Goal: Information Seeking & Learning: Learn about a topic

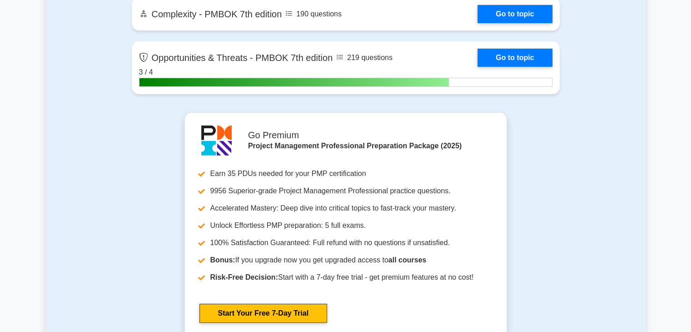
scroll to position [3226, 0]
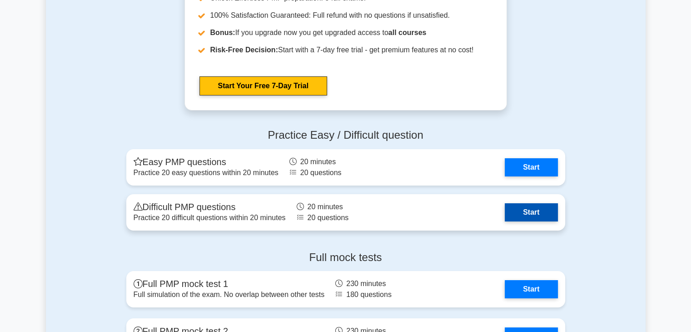
click at [505, 207] on link "Start" at bounding box center [531, 212] width 53 height 18
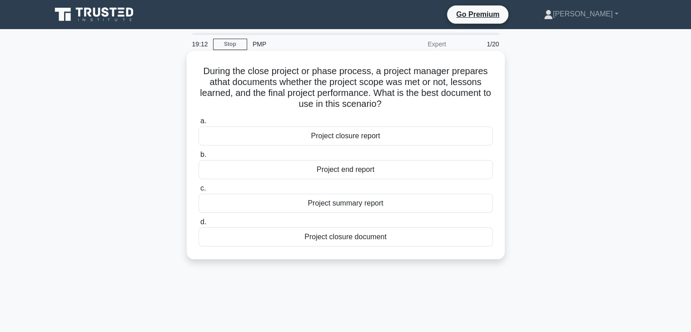
click at [327, 237] on div "Project closure document" at bounding box center [346, 236] width 294 height 19
click at [199, 225] on input "d. Project closure document" at bounding box center [199, 222] width 0 height 6
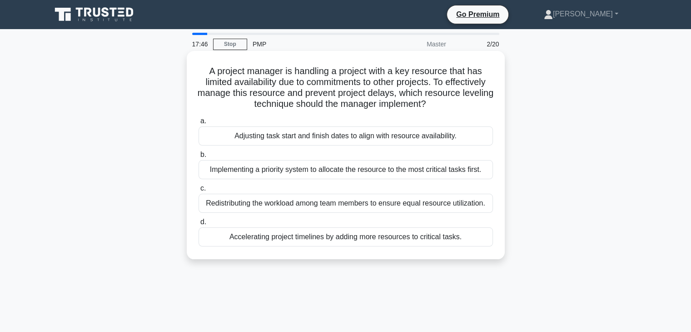
click at [345, 164] on div "Implementing a priority system to allocate the resource to the most critical ta…" at bounding box center [346, 169] width 294 height 19
click at [199, 158] on input "b. Implementing a priority system to allocate the resource to the most critical…" at bounding box center [199, 155] width 0 height 6
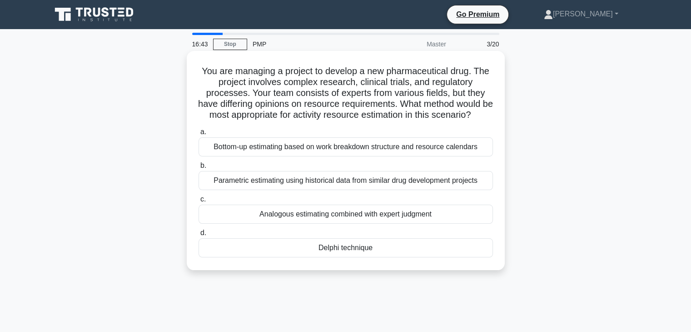
click at [319, 257] on div "Delphi technique" at bounding box center [346, 247] width 294 height 19
click at [199, 236] on input "d. Delphi technique" at bounding box center [199, 233] width 0 height 6
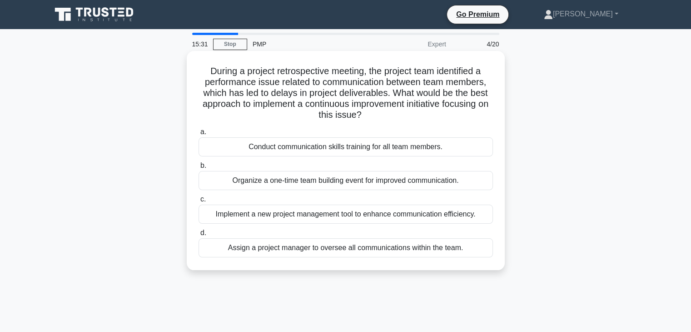
click at [332, 148] on div "Conduct communication skills training for all team members." at bounding box center [346, 146] width 294 height 19
click at [199, 135] on input "a. Conduct communication skills training for all team members." at bounding box center [199, 132] width 0 height 6
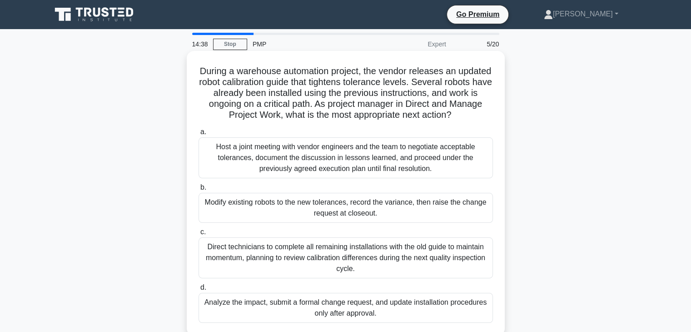
click at [361, 139] on div "Host a joint meeting with vendor engineers and the team to negotiate acceptable…" at bounding box center [346, 157] width 294 height 41
click at [199, 135] on input "a. Host a joint meeting with vendor engineers and the team to negotiate accepta…" at bounding box center [199, 132] width 0 height 6
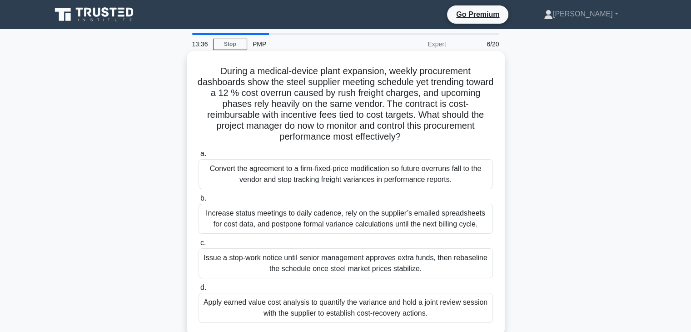
click at [286, 173] on div "Convert the agreement to a firm-fixed-price modification so future overruns fal…" at bounding box center [346, 174] width 294 height 30
click at [199, 157] on input "a. Convert the agreement to a firm-fixed-price modification so future overruns …" at bounding box center [199, 154] width 0 height 6
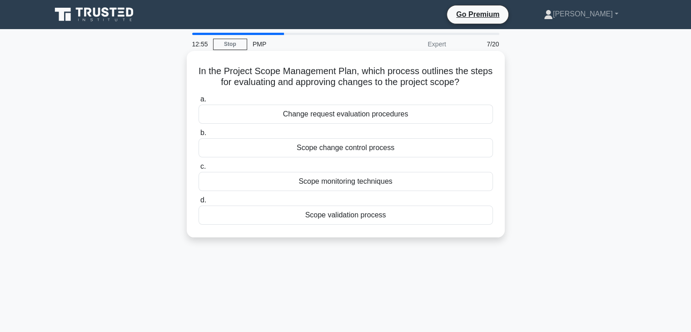
click at [349, 147] on div "Scope change control process" at bounding box center [346, 147] width 294 height 19
click at [199, 136] on input "b. Scope change control process" at bounding box center [199, 133] width 0 height 6
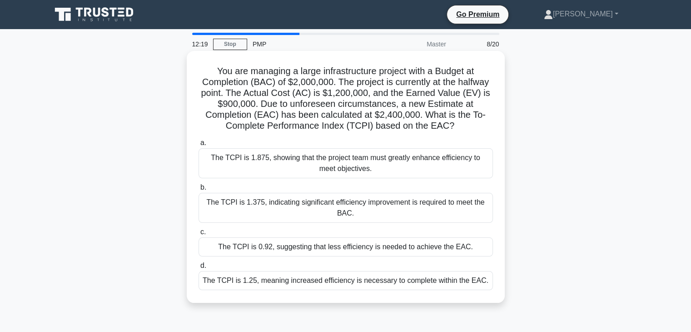
click at [339, 213] on div "The TCPI is 1.375, indicating significant efficiency improvement is required to…" at bounding box center [346, 208] width 294 height 30
click at [199, 190] on input "b. The TCPI is 1.375, indicating significant efficiency improvement is required…" at bounding box center [199, 187] width 0 height 6
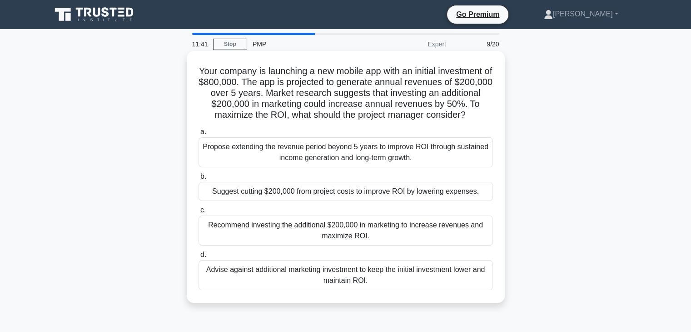
click at [327, 164] on div "Propose extending the revenue period beyond 5 years to improve ROI through sust…" at bounding box center [346, 152] width 294 height 30
click at [199, 135] on input "a. Propose extending the revenue period beyond 5 years to improve ROI through s…" at bounding box center [199, 132] width 0 height 6
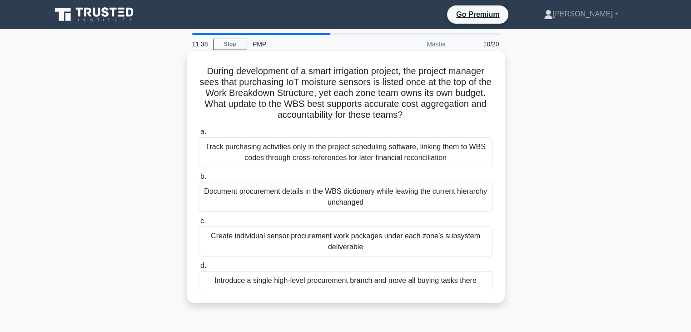
click at [341, 161] on div "Track purchasing activities only in the project scheduling software, linking th…" at bounding box center [346, 152] width 294 height 30
click at [199, 135] on input "a. Track purchasing activities only in the project scheduling software, linking…" at bounding box center [199, 132] width 0 height 6
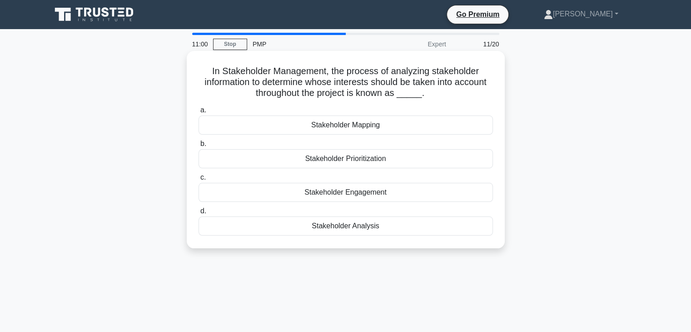
click at [329, 227] on div "Stakeholder Analysis" at bounding box center [346, 225] width 294 height 19
click at [199, 214] on input "d. Stakeholder Analysis" at bounding box center [199, 211] width 0 height 6
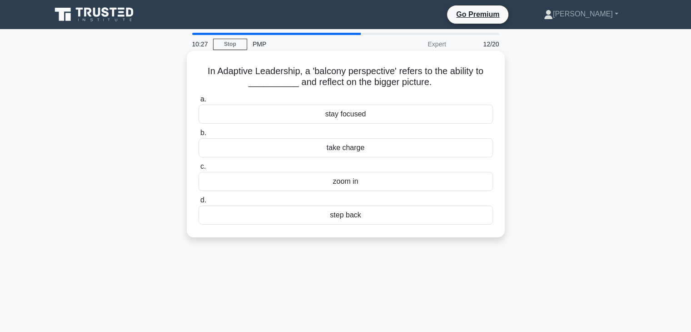
click at [344, 117] on div "stay focused" at bounding box center [346, 114] width 294 height 19
click at [199, 102] on input "a. stay focused" at bounding box center [199, 99] width 0 height 6
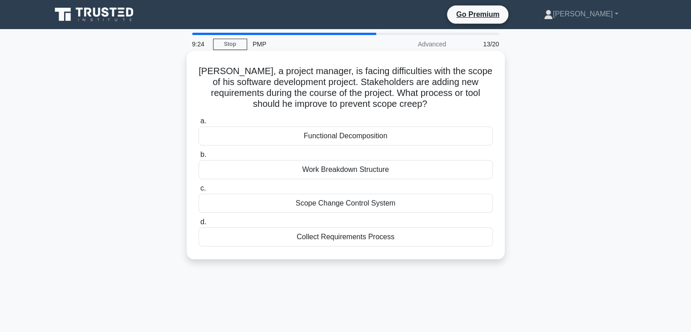
click at [336, 241] on div "Collect Requirements Process" at bounding box center [346, 236] width 294 height 19
click at [199, 225] on input "d. Collect Requirements Process" at bounding box center [199, 222] width 0 height 6
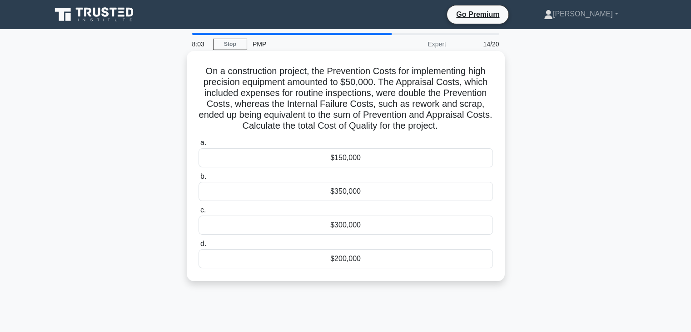
click at [365, 158] on div "$150,000" at bounding box center [346, 157] width 294 height 19
click at [199, 146] on input "a. $150,000" at bounding box center [199, 143] width 0 height 6
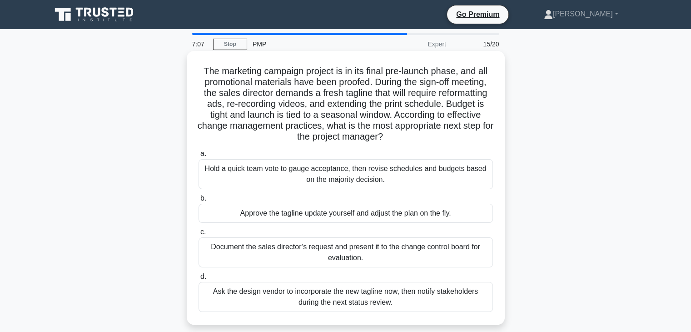
click at [345, 253] on div "Document the sales director’s request and present it to the change control boar…" at bounding box center [346, 252] width 294 height 30
click at [199, 235] on input "c. Document the sales director’s request and present it to the change control b…" at bounding box center [199, 232] width 0 height 6
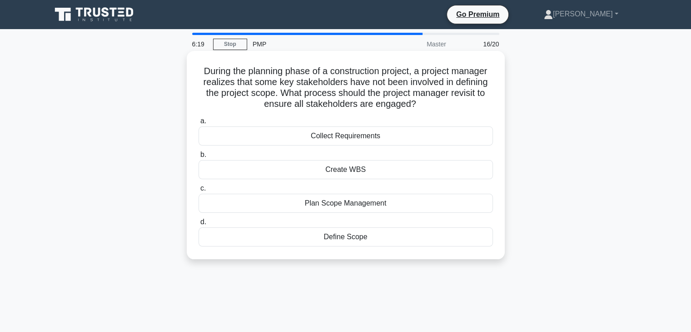
click at [363, 139] on div "Collect Requirements" at bounding box center [346, 135] width 294 height 19
click at [199, 124] on input "a. Collect Requirements" at bounding box center [199, 121] width 0 height 6
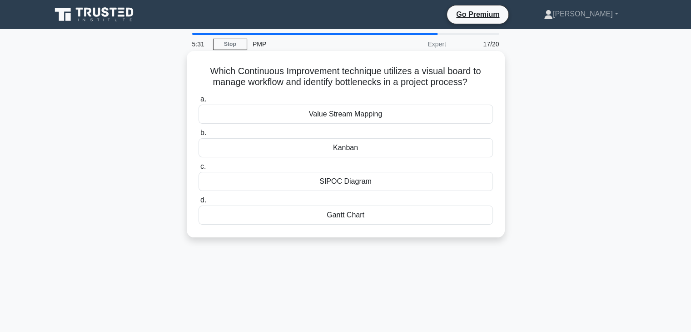
click at [362, 189] on div "SIPOC Diagram" at bounding box center [346, 181] width 294 height 19
click at [199, 169] on input "c. SIPOC Diagram" at bounding box center [199, 167] width 0 height 6
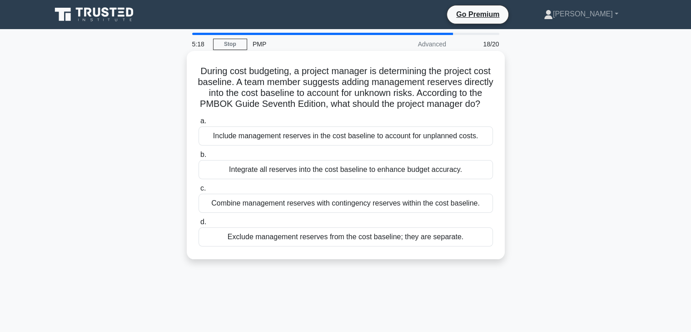
click at [303, 213] on div "Combine management reserves with contingency reserves within the cost baseline." at bounding box center [346, 203] width 294 height 19
click at [199, 191] on input "c. Combine management reserves with contingency reserves within the cost baseli…" at bounding box center [199, 188] width 0 height 6
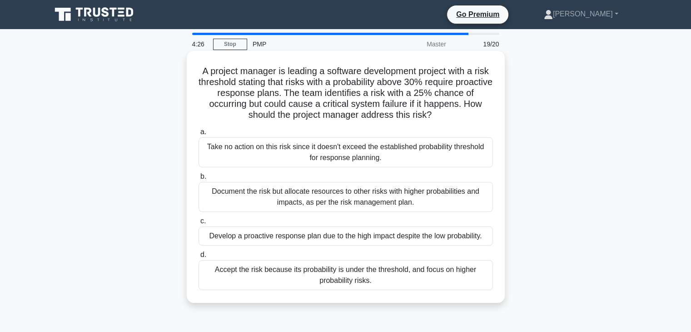
click at [337, 191] on div "Document the risk but allocate resources to other risks with higher probabiliti…" at bounding box center [346, 197] width 294 height 30
click at [199, 179] on input "b. Document the risk but allocate resources to other risks with higher probabil…" at bounding box center [199, 177] width 0 height 6
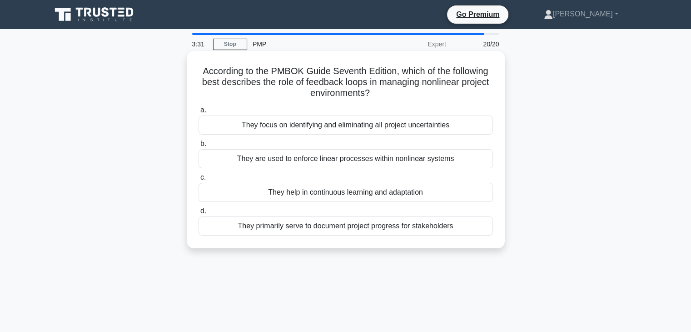
click at [394, 160] on div "They are used to enforce linear processes within nonlinear systems" at bounding box center [346, 158] width 294 height 19
click at [199, 147] on input "b. They are used to enforce linear processes within nonlinear systems" at bounding box center [199, 144] width 0 height 6
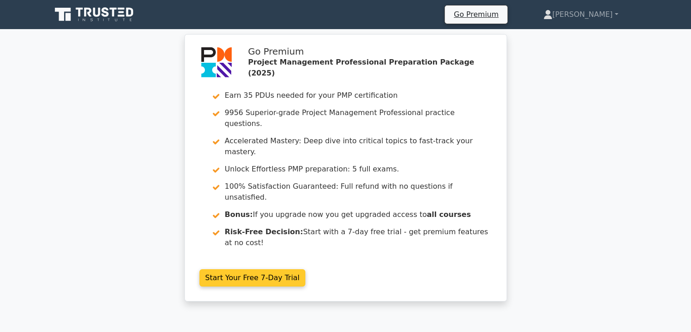
click at [306, 269] on link "Start Your Free 7-Day Trial" at bounding box center [252, 277] width 106 height 17
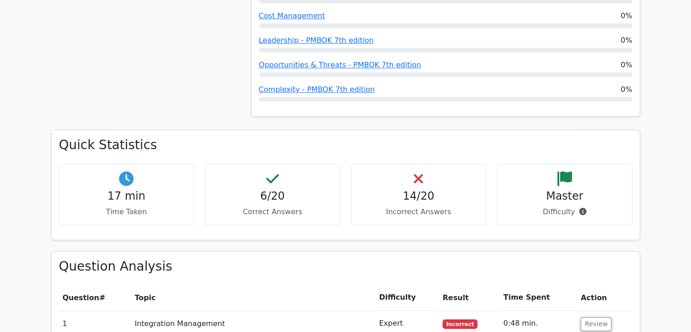
scroll to position [627, 0]
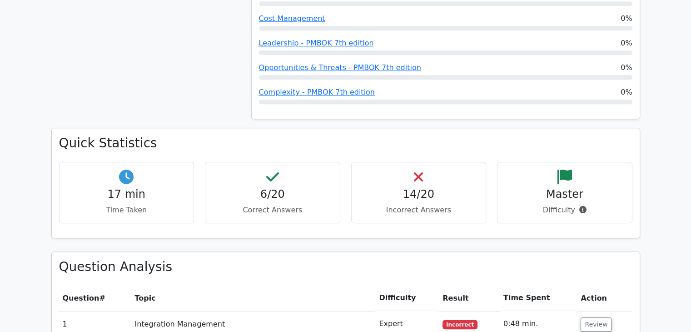
click at [274, 188] on h4 "6/20" at bounding box center [273, 194] width 120 height 13
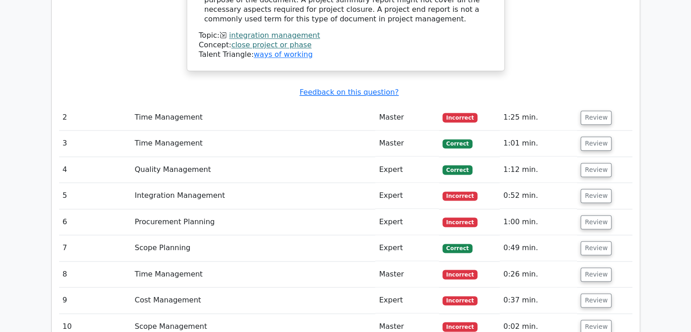
scroll to position [1255, 0]
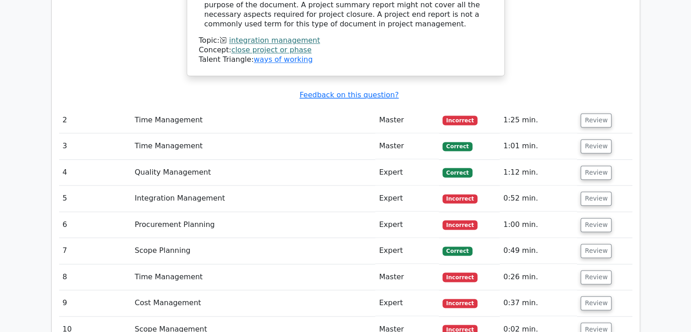
click at [456, 115] on span "Incorrect" at bounding box center [460, 119] width 35 height 9
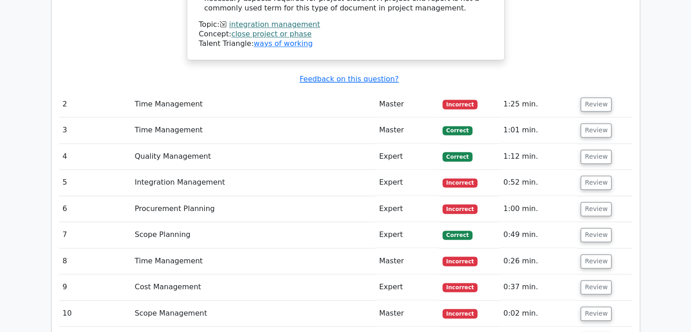
scroll to position [1278, 0]
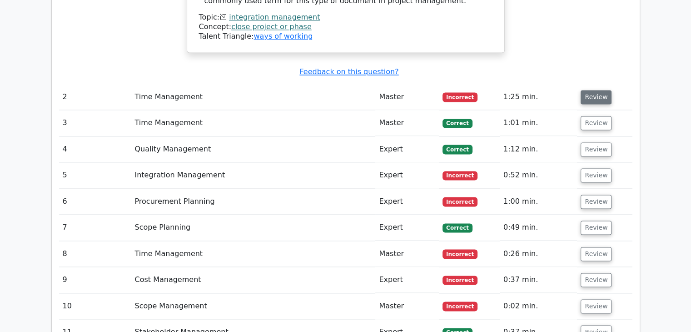
click at [597, 90] on button "Review" at bounding box center [596, 97] width 31 height 14
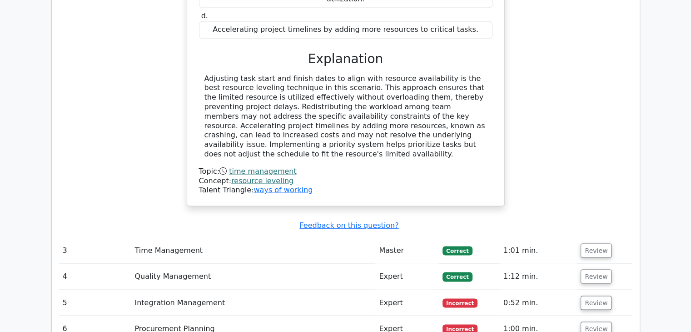
scroll to position [1565, 0]
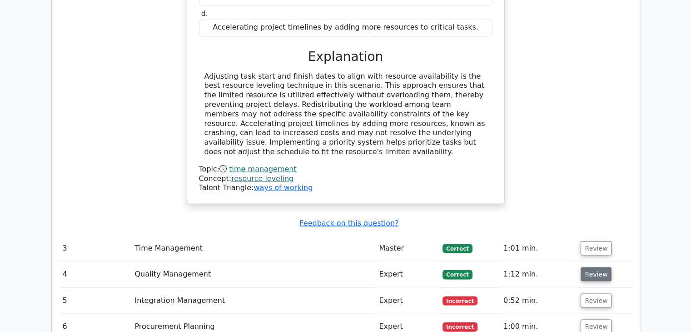
click at [595, 267] on button "Review" at bounding box center [596, 274] width 31 height 14
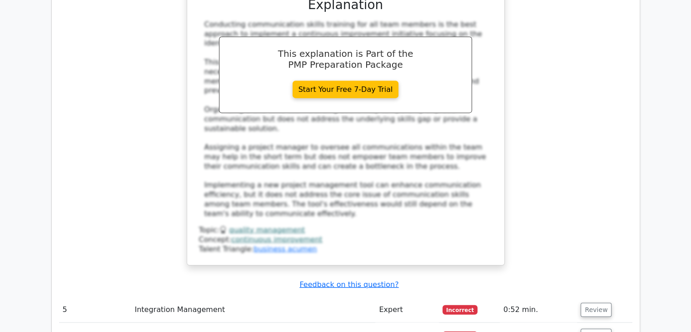
scroll to position [2132, 0]
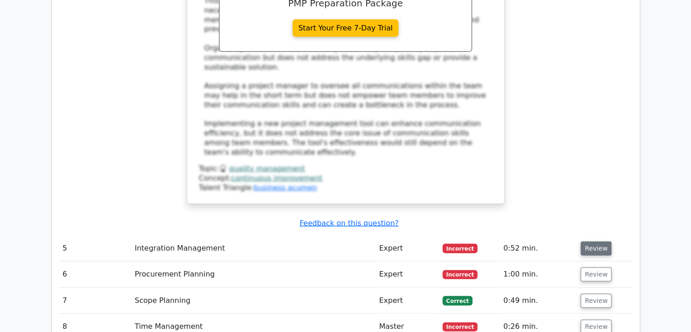
click at [591, 241] on button "Review" at bounding box center [596, 248] width 31 height 14
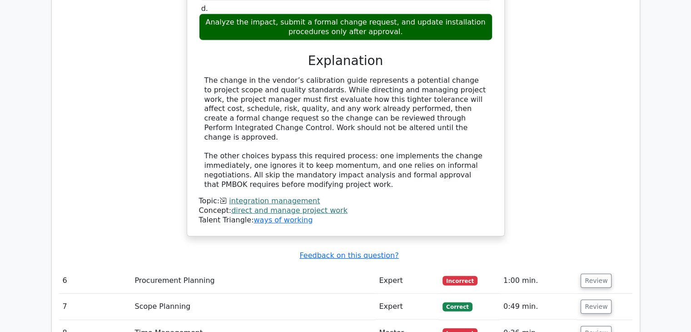
scroll to position [2617, 0]
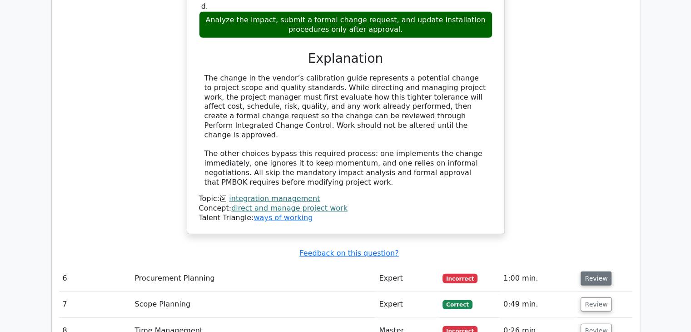
click at [590, 271] on button "Review" at bounding box center [596, 278] width 31 height 14
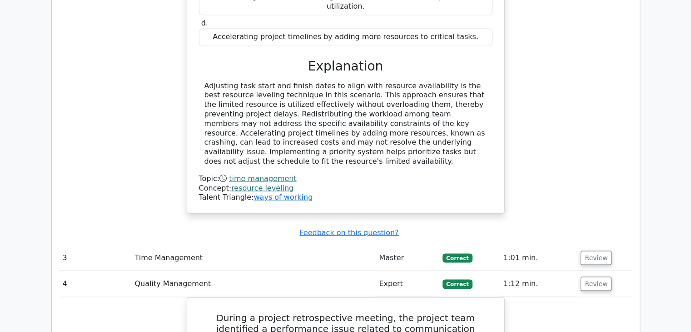
scroll to position [1552, 0]
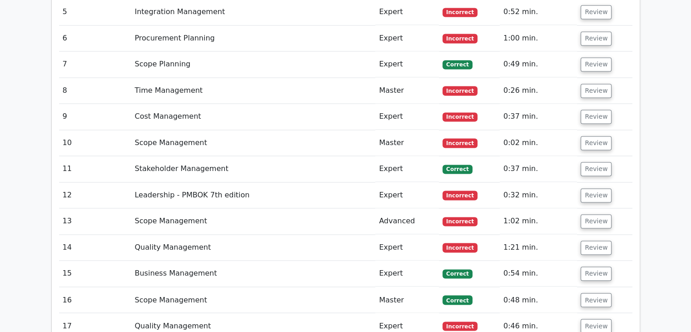
scroll to position [1325, 0]
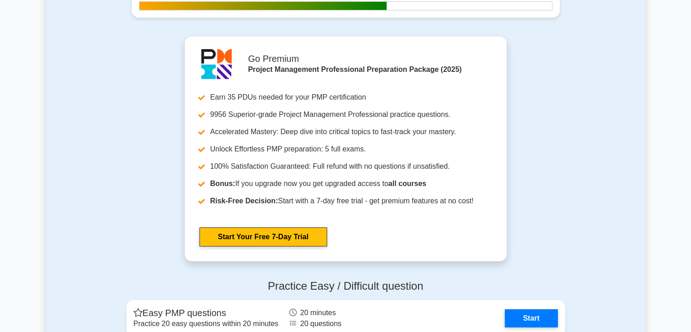
scroll to position [3226, 0]
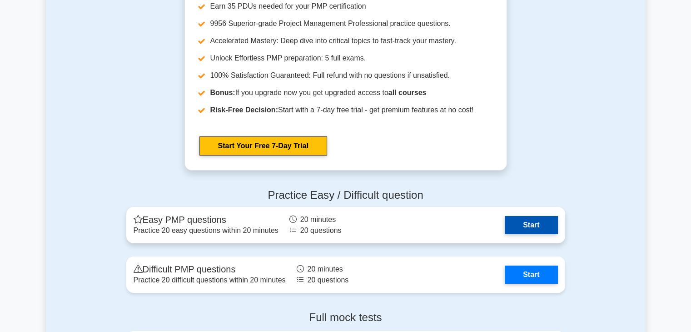
click at [505, 220] on link "Start" at bounding box center [531, 225] width 53 height 18
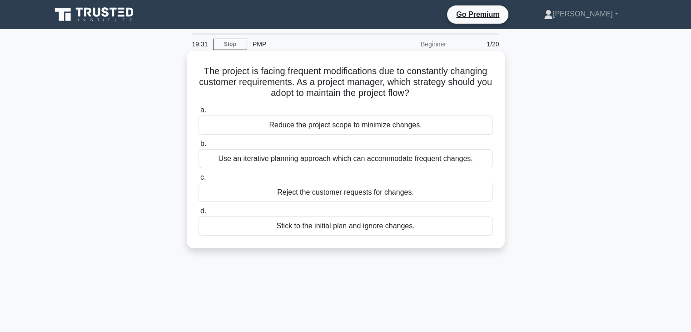
click at [271, 159] on div "Use an iterative planning approach which can accommodate frequent changes." at bounding box center [346, 158] width 294 height 19
click at [199, 147] on input "b. Use an iterative planning approach which can accommodate frequent changes." at bounding box center [199, 144] width 0 height 6
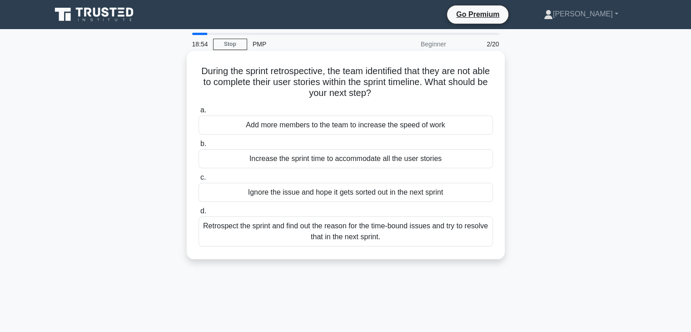
click at [279, 235] on div "Retrospect the sprint and find out the reason for the time-bound issues and try…" at bounding box center [346, 231] width 294 height 30
click at [199, 214] on input "d. Retrospect the sprint and find out the reason for the time-bound issues and …" at bounding box center [199, 211] width 0 height 6
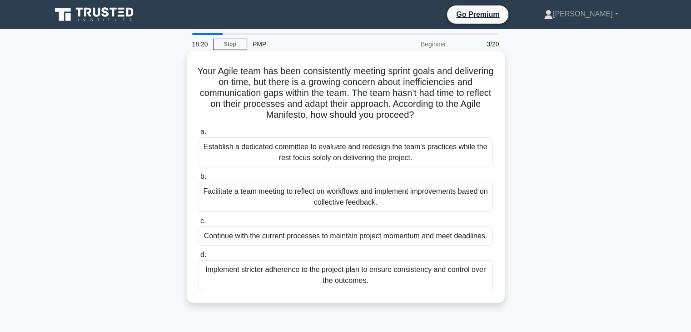
click at [307, 192] on div "Facilitate a team meeting to reflect on workflows and implement improvements ba…" at bounding box center [346, 197] width 294 height 30
click at [199, 179] on input "b. Facilitate a team meeting to reflect on workflows and implement improvements…" at bounding box center [199, 177] width 0 height 6
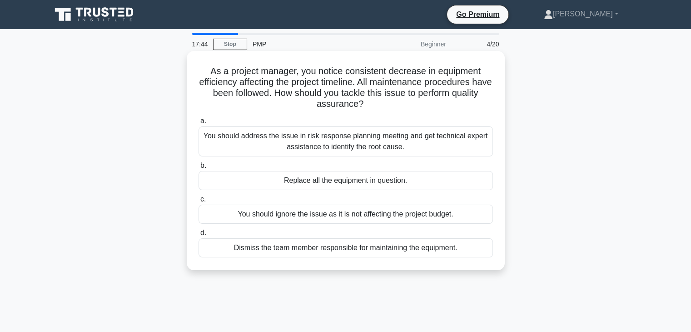
click at [293, 135] on div "You should address the issue in risk response planning meeting and get technica…" at bounding box center [346, 141] width 294 height 30
click at [199, 124] on input "a. You should address the issue in risk response planning meeting and get techn…" at bounding box center [199, 121] width 0 height 6
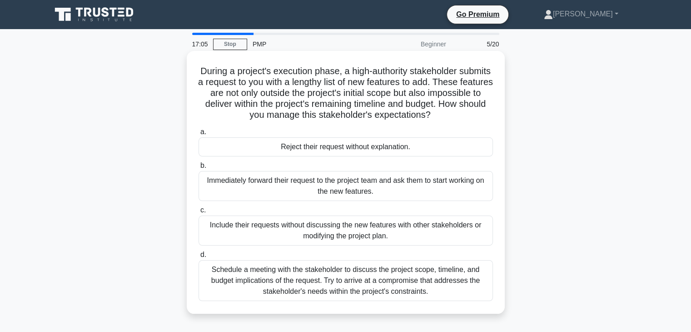
click at [340, 275] on div "Schedule a meeting with the stakeholder to discuss the project scope, timeline,…" at bounding box center [346, 280] width 294 height 41
click at [199, 258] on input "d. Schedule a meeting with the stakeholder to discuss the project scope, timeli…" at bounding box center [199, 255] width 0 height 6
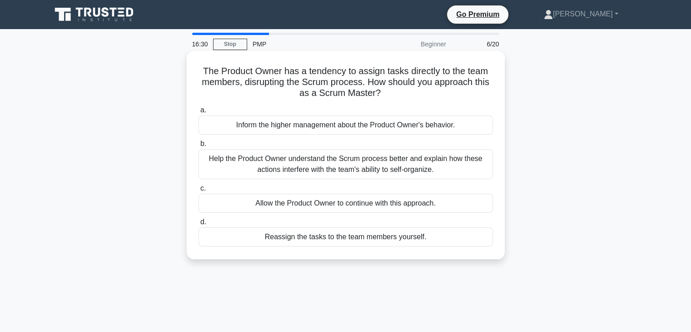
click at [303, 164] on div "Help the Product Owner understand the Scrum process better and explain how thes…" at bounding box center [346, 164] width 294 height 30
click at [199, 147] on input "b. Help the Product Owner understand the Scrum process better and explain how t…" at bounding box center [199, 144] width 0 height 6
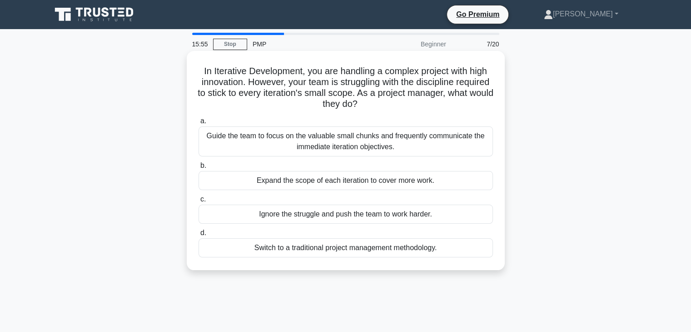
click at [310, 139] on div "Guide the team to focus on the valuable small chunks and frequently communicate…" at bounding box center [346, 141] width 294 height 30
click at [199, 124] on input "a. Guide the team to focus on the valuable small chunks and frequently communic…" at bounding box center [199, 121] width 0 height 6
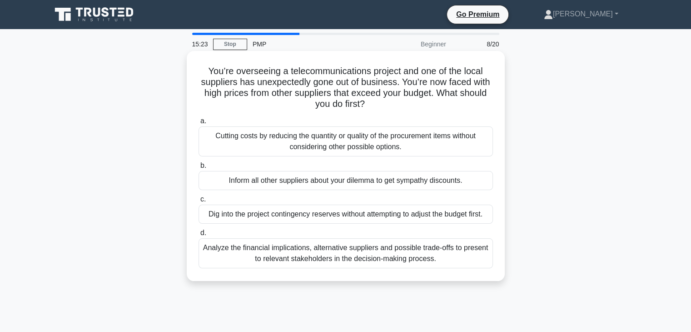
click at [254, 256] on div "Analyze the financial implications, alternative suppliers and possible trade-of…" at bounding box center [346, 253] width 294 height 30
click at [199, 236] on input "d. Analyze the financial implications, alternative suppliers and possible trade…" at bounding box center [199, 233] width 0 height 6
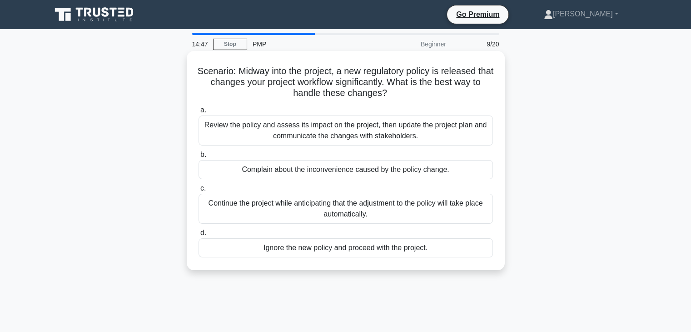
click at [222, 128] on div "Review the policy and assess its impact on the project, then update the project…" at bounding box center [346, 130] width 294 height 30
click at [199, 113] on input "a. Review the policy and assess its impact on the project, then update the proj…" at bounding box center [199, 110] width 0 height 6
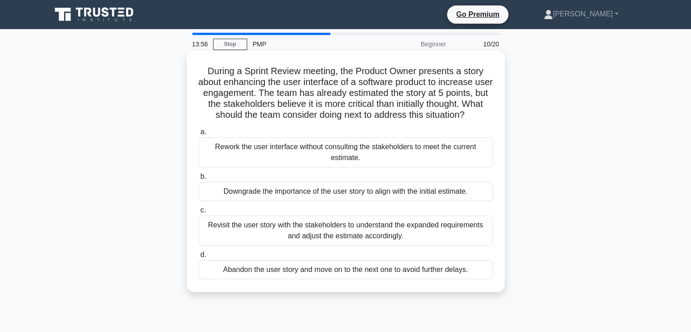
click at [338, 233] on div "Revisit the user story with the stakeholders to understand the expanded require…" at bounding box center [346, 230] width 294 height 30
click at [199, 213] on input "c. Revisit the user story with the stakeholders to understand the expanded requ…" at bounding box center [199, 210] width 0 height 6
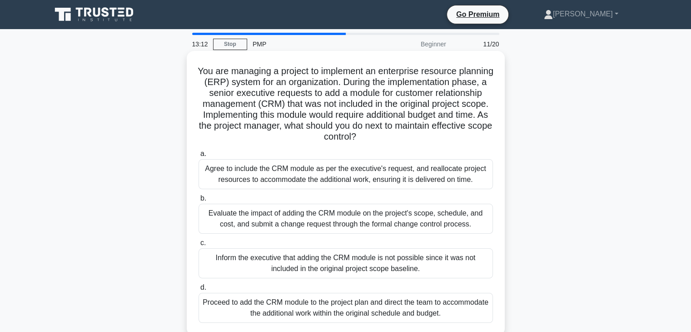
click at [268, 225] on div "Evaluate the impact of adding the CRM module on the project's scope, schedule, …" at bounding box center [346, 219] width 294 height 30
click at [199, 201] on input "b. Evaluate the impact of adding the CRM module on the project's scope, schedul…" at bounding box center [199, 198] width 0 height 6
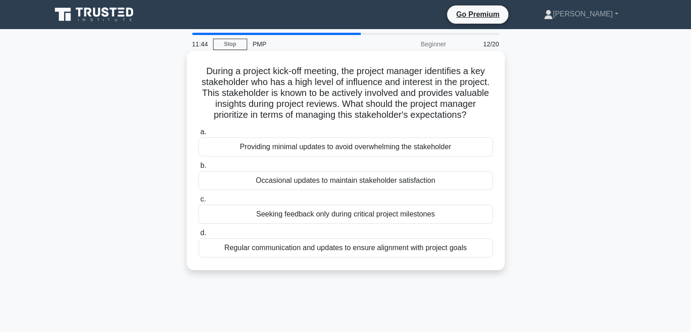
click at [298, 254] on div "Regular communication and updates to ensure alignment with project goals" at bounding box center [346, 247] width 294 height 19
click at [199, 236] on input "d. Regular communication and updates to ensure alignment with project goals" at bounding box center [199, 233] width 0 height 6
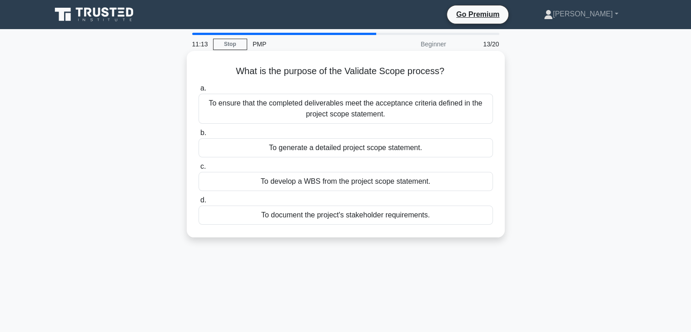
click at [364, 106] on div "To ensure that the completed deliverables meet the acceptance criteria defined …" at bounding box center [346, 109] width 294 height 30
click at [199, 91] on input "a. To ensure that the completed deliverables meet the acceptance criteria defin…" at bounding box center [199, 88] width 0 height 6
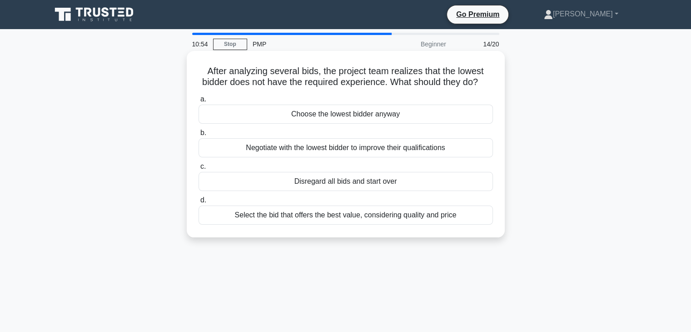
click at [410, 157] on div "Negotiate with the lowest bidder to improve their qualifications" at bounding box center [346, 147] width 294 height 19
click at [199, 136] on input "b. Negotiate with the lowest bidder to improve their qualifications" at bounding box center [199, 133] width 0 height 6
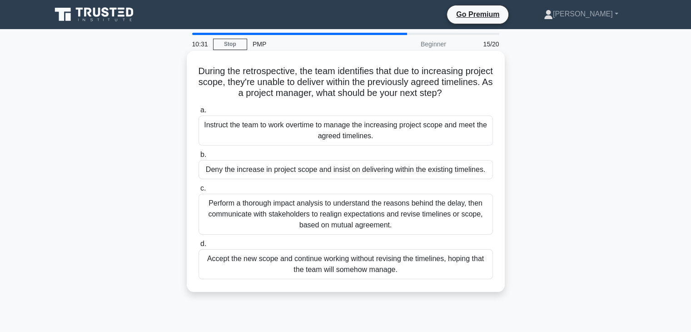
click at [313, 221] on div "Perform a thorough impact analysis to understand the reasons behind the delay, …" at bounding box center [346, 214] width 294 height 41
click at [199, 191] on input "c. Perform a thorough impact analysis to understand the reasons behind the dela…" at bounding box center [199, 188] width 0 height 6
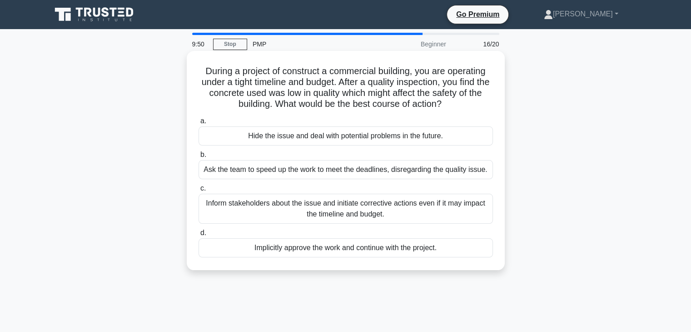
click at [363, 211] on div "Inform stakeholders about the issue and initiate corrective actions even if it …" at bounding box center [346, 209] width 294 height 30
click at [199, 191] on input "c. Inform stakeholders about the issue and initiate corrective actions even if …" at bounding box center [199, 188] width 0 height 6
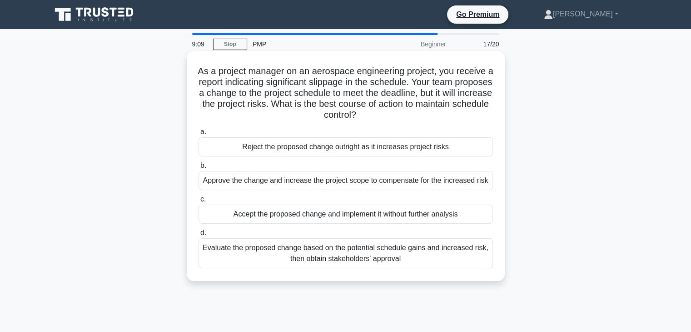
click at [335, 252] on div "Evaluate the proposed change based on the potential schedule gains and increase…" at bounding box center [346, 253] width 294 height 30
click at [199, 236] on input "d. Evaluate the proposed change based on the potential schedule gains and incre…" at bounding box center [199, 233] width 0 height 6
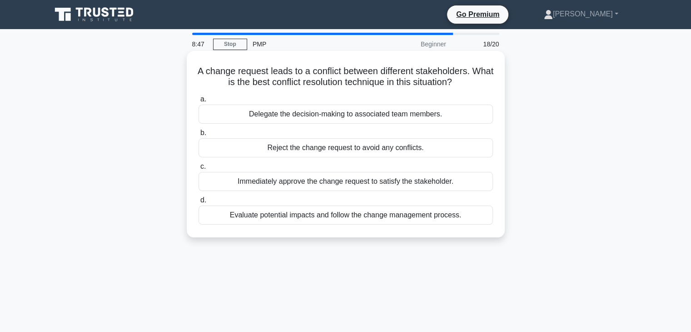
click at [360, 219] on div "Evaluate potential impacts and follow the change management process." at bounding box center [346, 214] width 294 height 19
click at [199, 203] on input "d. Evaluate potential impacts and follow the change management process." at bounding box center [199, 200] width 0 height 6
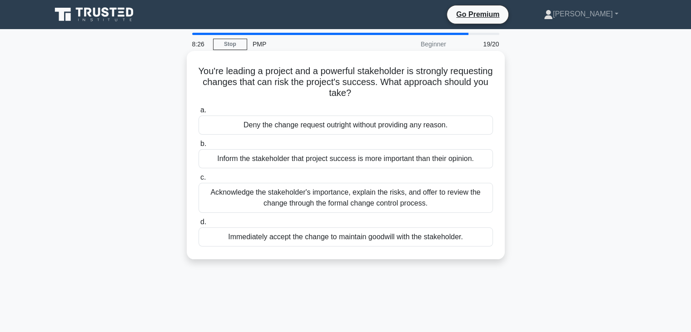
click at [319, 194] on div "Acknowledge the stakeholder's importance, explain the risks, and offer to revie…" at bounding box center [346, 198] width 294 height 30
click at [199, 180] on input "c. Acknowledge the stakeholder's importance, explain the risks, and offer to re…" at bounding box center [199, 177] width 0 height 6
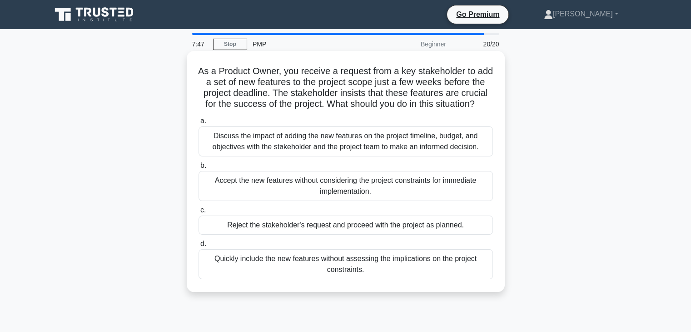
click at [276, 156] on div "Discuss the impact of adding the new features on the project timeline, budget, …" at bounding box center [346, 141] width 294 height 30
click at [199, 124] on input "a. Discuss the impact of adding the new features on the project timeline, budge…" at bounding box center [199, 121] width 0 height 6
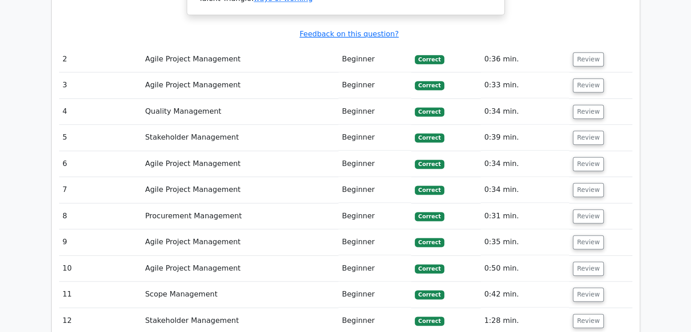
scroll to position [1227, 0]
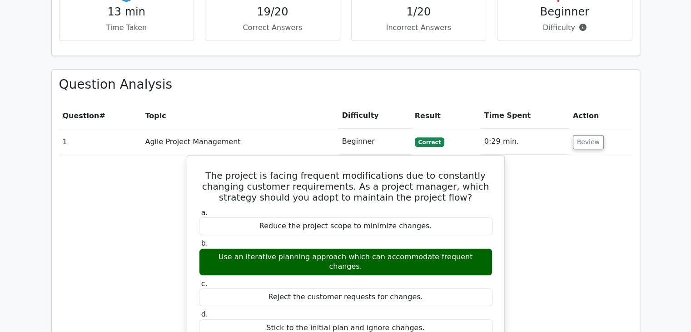
scroll to position [682, 0]
